Goal: Information Seeking & Learning: Learn about a topic

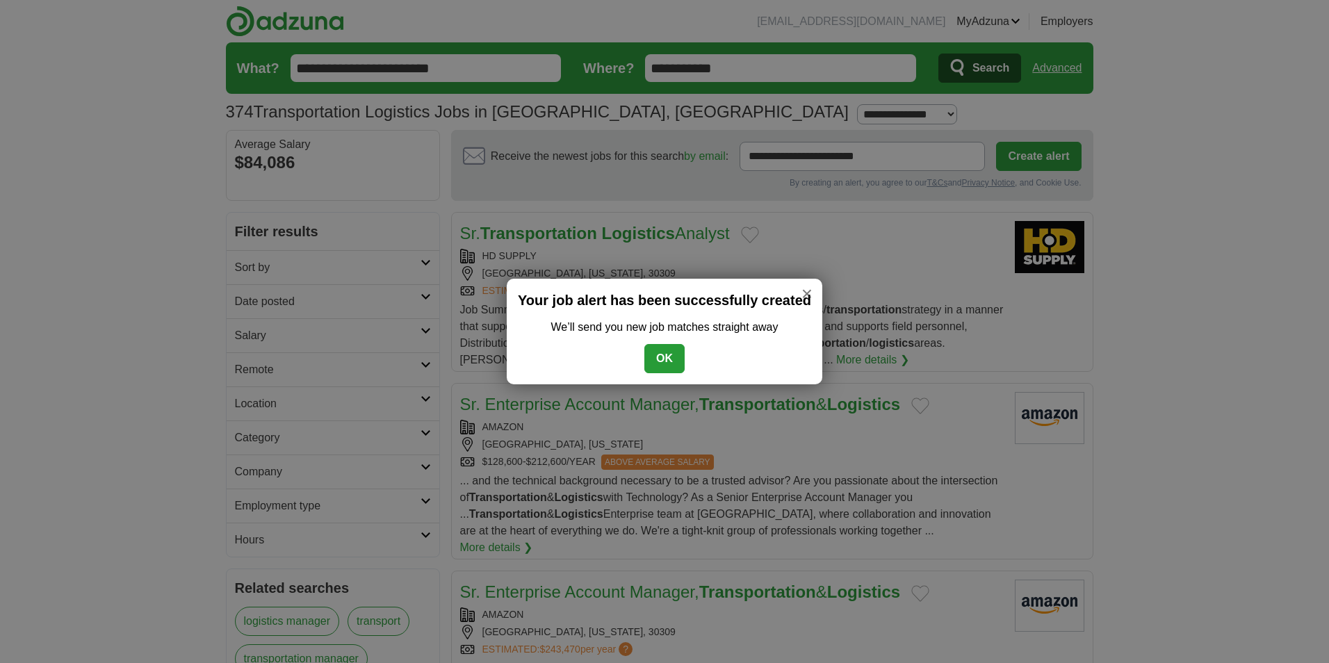
click at [660, 364] on button "OK" at bounding box center [664, 358] width 40 height 29
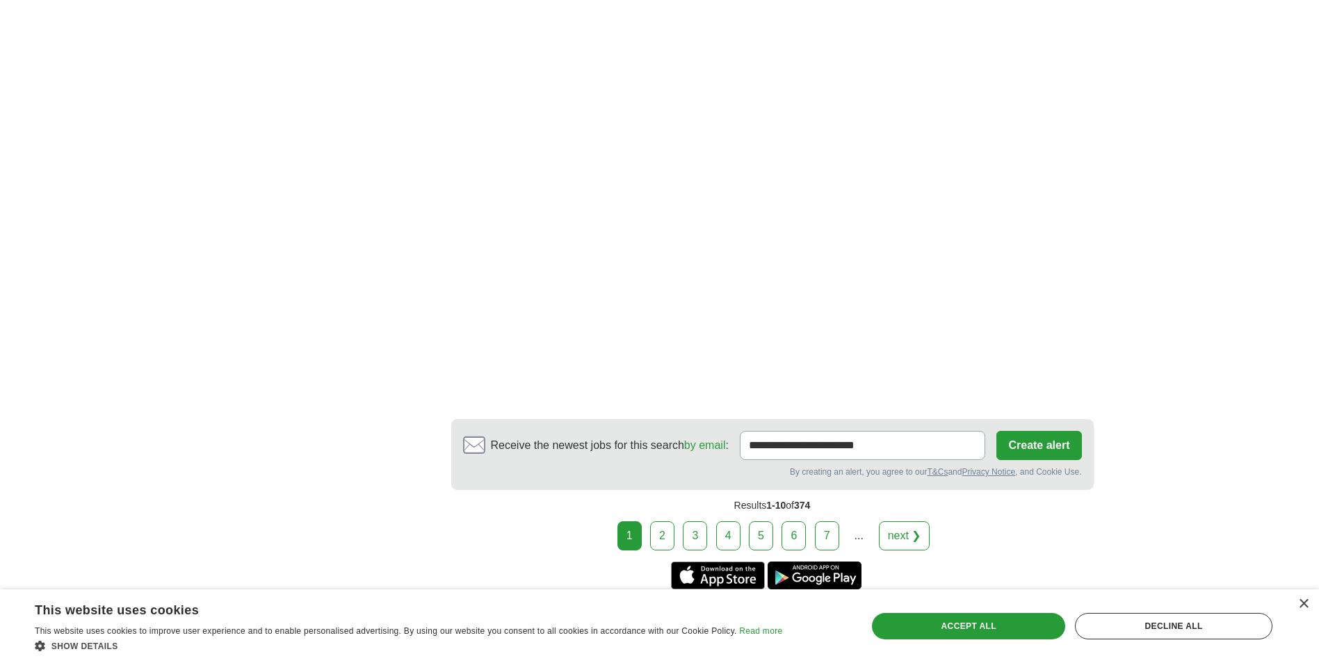
scroll to position [2085, 0]
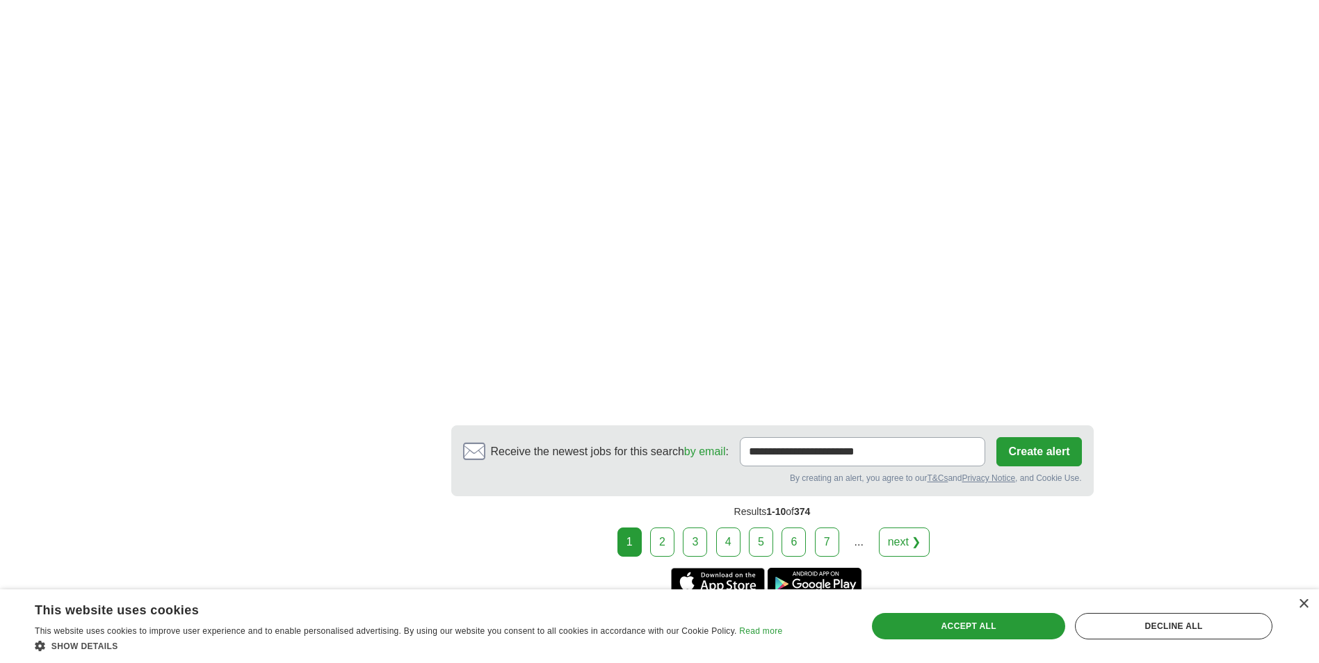
click at [654, 530] on link "2" at bounding box center [662, 542] width 24 height 29
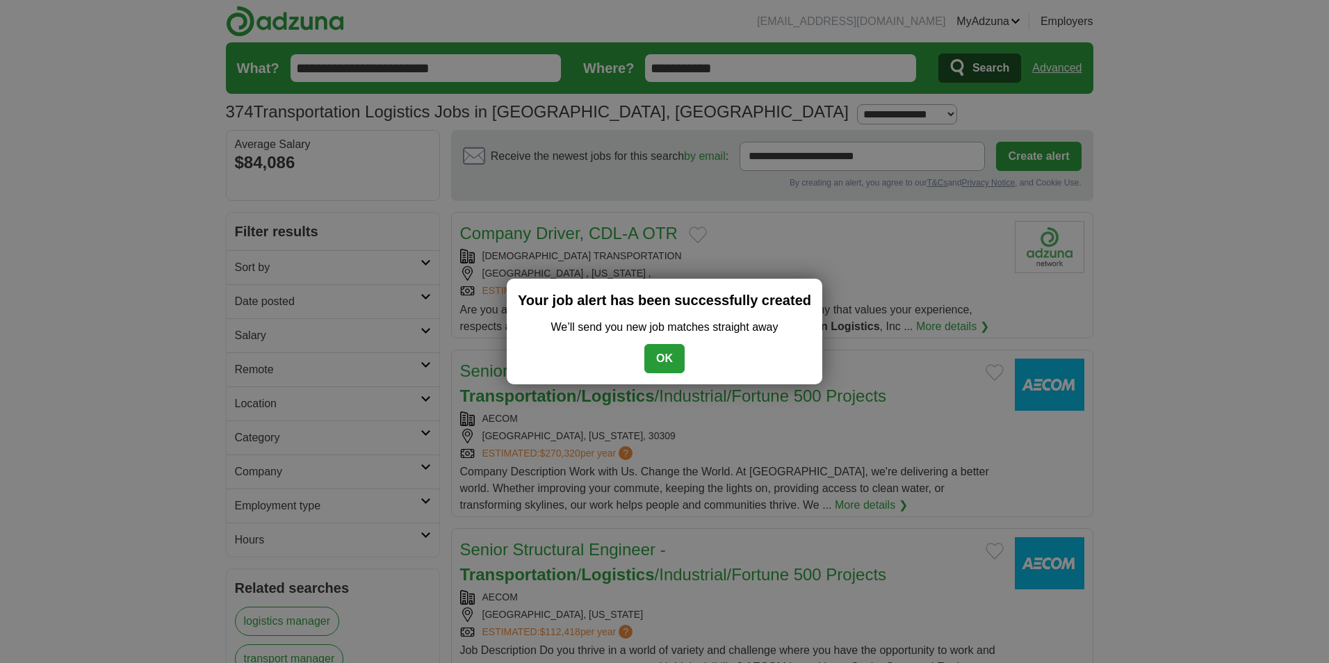
click at [671, 365] on button "OK" at bounding box center [664, 358] width 40 height 29
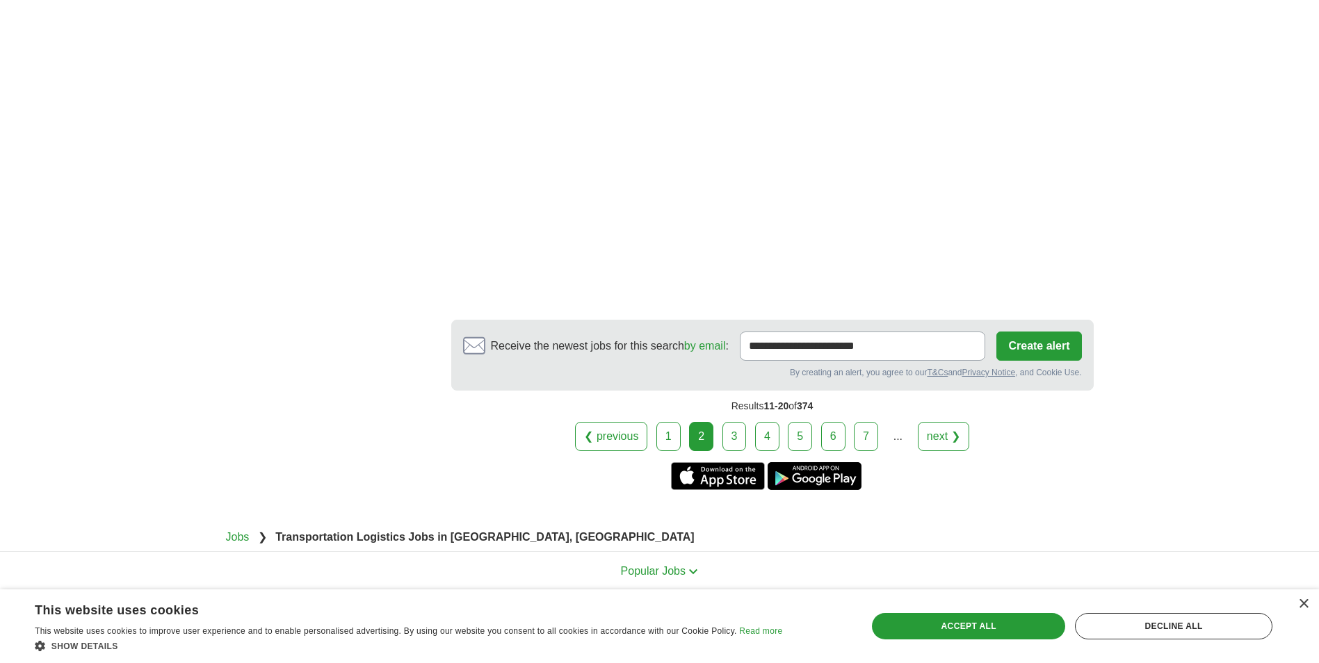
scroll to position [2379, 0]
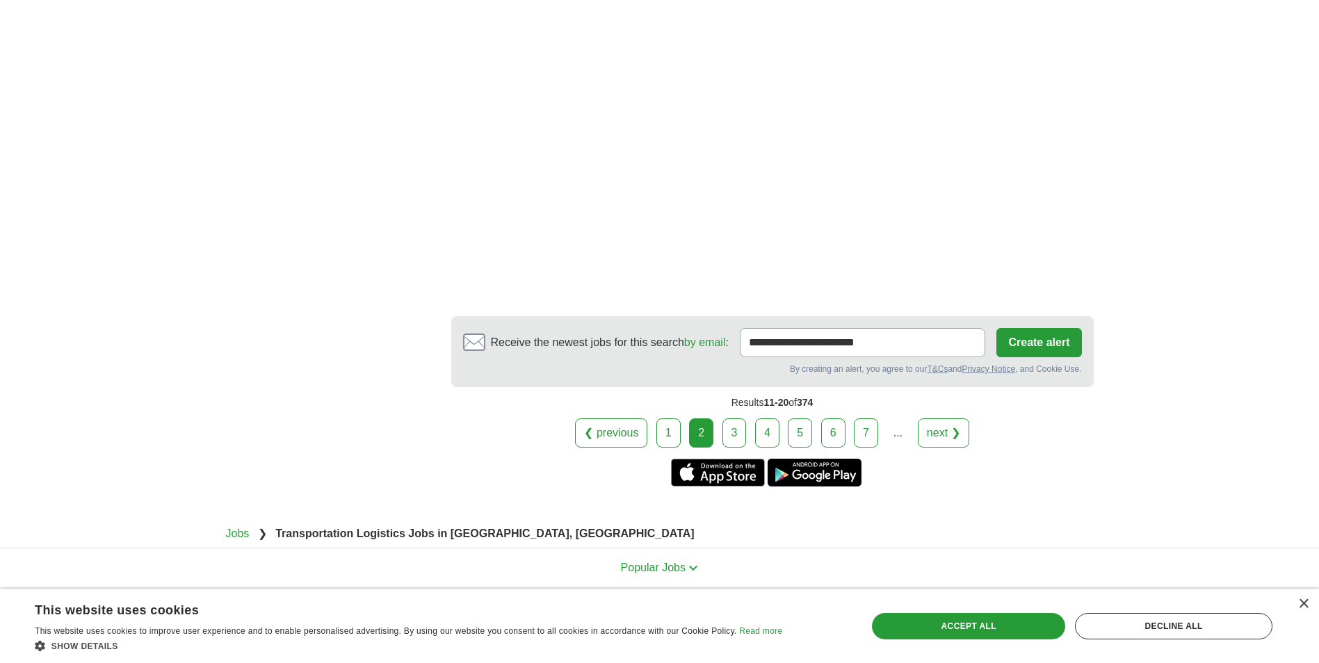
click at [733, 418] on link "3" at bounding box center [734, 432] width 24 height 29
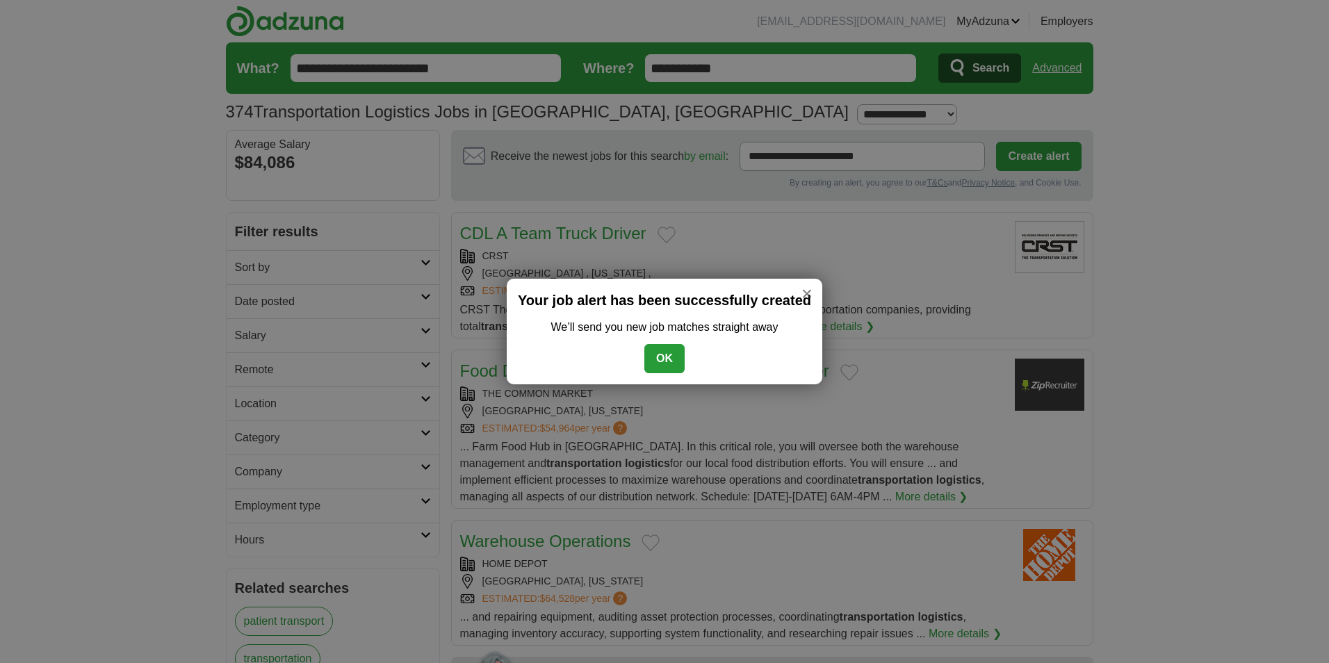
click at [670, 363] on button "OK" at bounding box center [664, 358] width 40 height 29
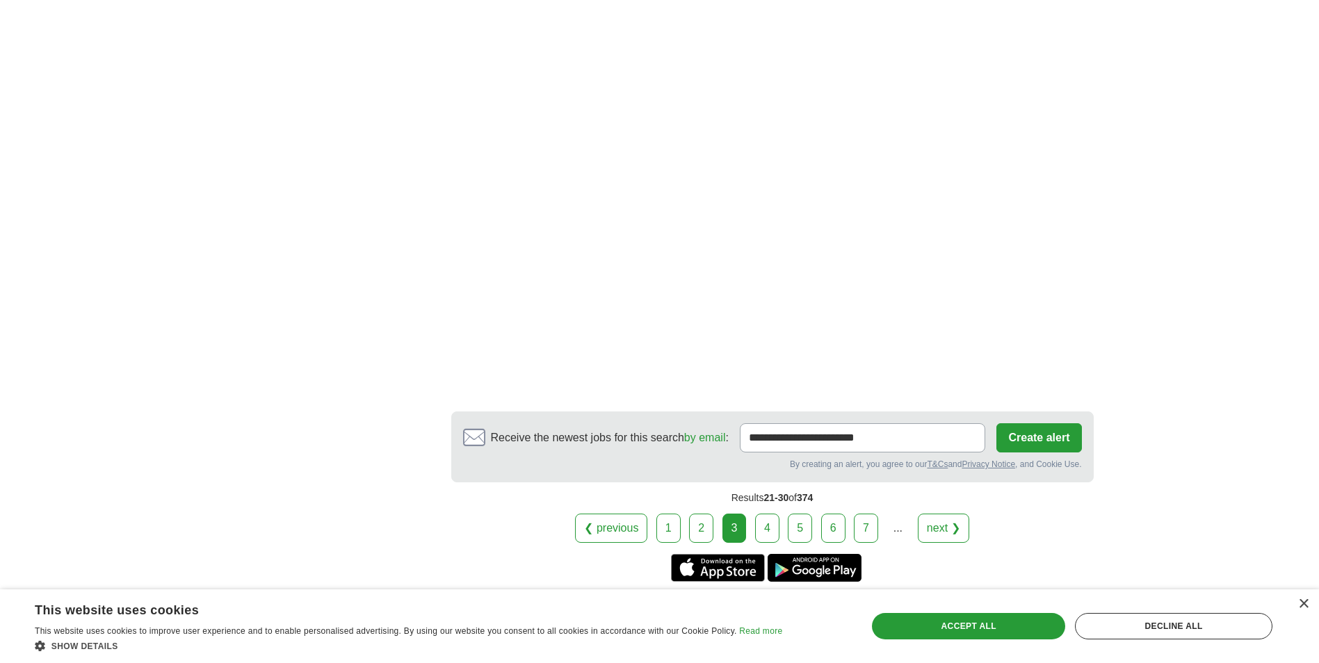
scroll to position [2370, 0]
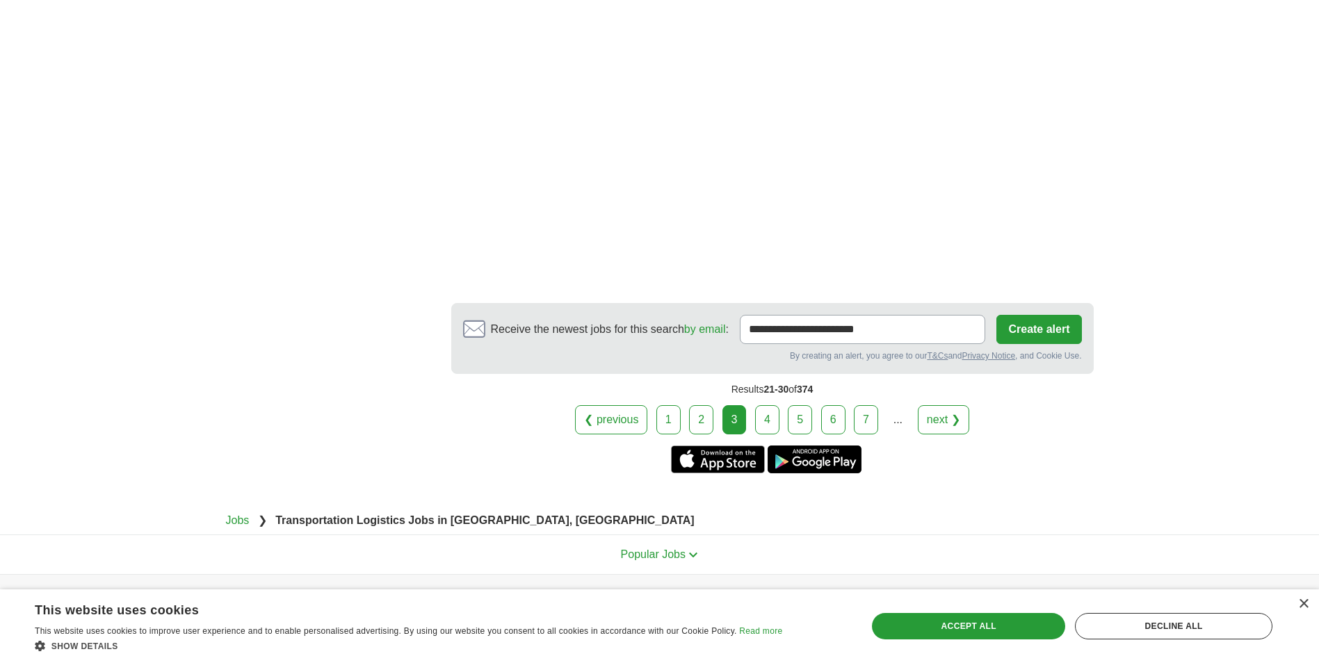
click at [759, 413] on link "4" at bounding box center [767, 419] width 24 height 29
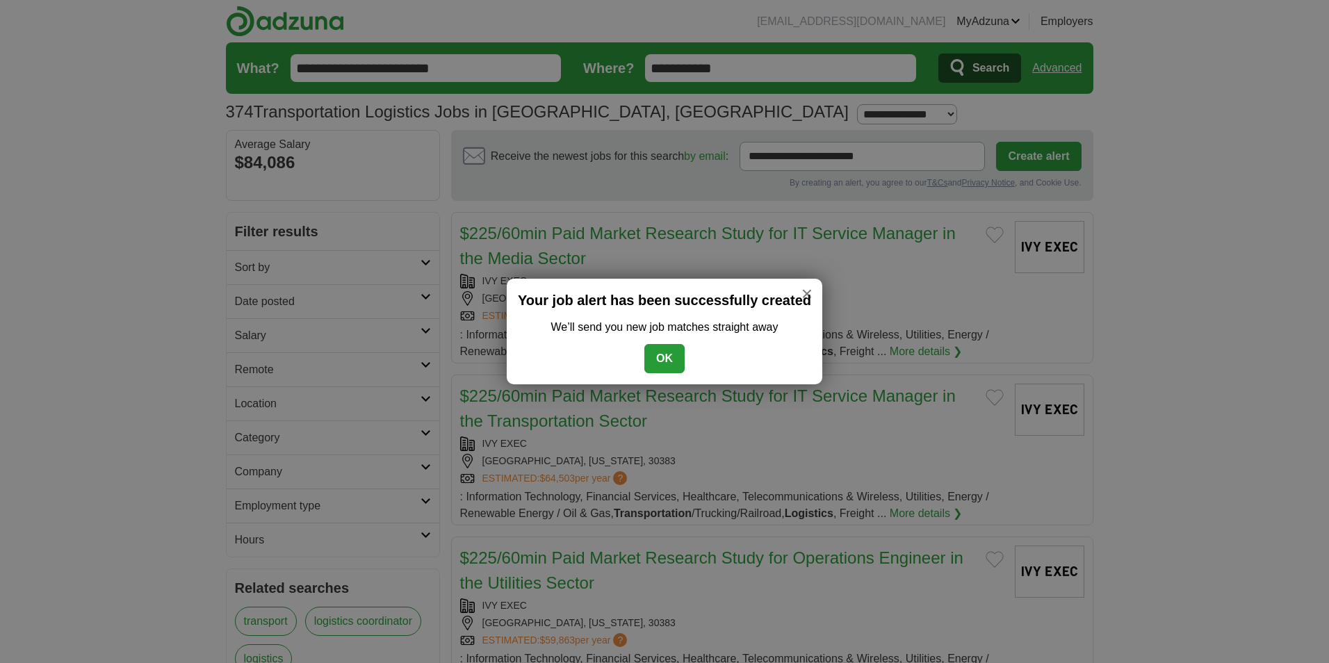
click at [667, 365] on button "OK" at bounding box center [664, 358] width 40 height 29
